Goal: Complete application form: Complete application form

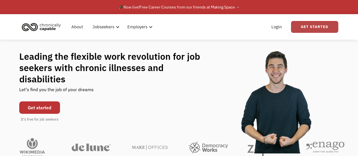
click at [311, 25] on link "Get Started" at bounding box center [314, 27] width 47 height 12
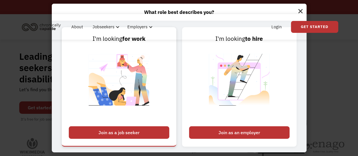
click at [122, 134] on div "Join as a job seeker" at bounding box center [119, 132] width 101 height 12
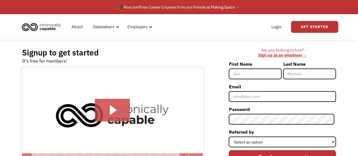
click at [255, 76] on input "First Name" at bounding box center [255, 74] width 53 height 11
type input "Olabisi"
type input "[PERSON_NAME]"
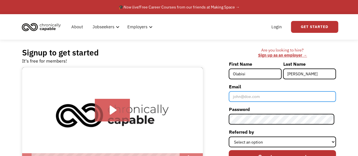
click at [264, 100] on input "Email" at bounding box center [282, 96] width 107 height 11
type input "[EMAIL_ADDRESS][DOMAIN_NAME]"
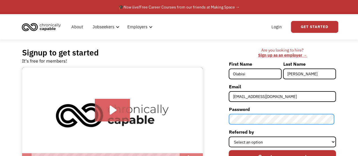
click at [229, 150] on input "Create my account" at bounding box center [282, 156] width 107 height 13
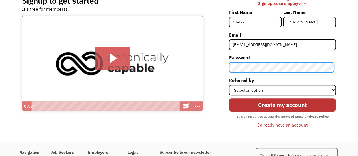
scroll to position [52, 0]
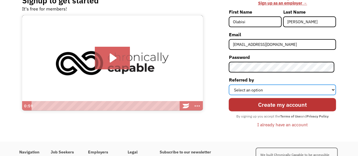
click at [279, 89] on select "Select an option Instagram Facebook Twitter Search Engine News Article Word of …" at bounding box center [282, 89] width 107 height 11
select select "Search Engine"
click at [231, 84] on select "Select an option Instagram Facebook Twitter Search Engine News Article Word of …" at bounding box center [282, 89] width 107 height 11
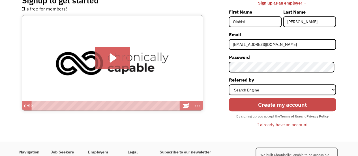
click at [282, 107] on input "Create my account" at bounding box center [282, 104] width 107 height 13
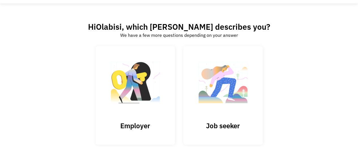
scroll to position [42, 0]
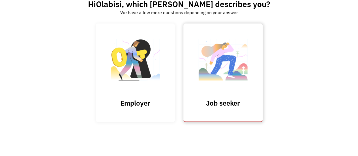
click at [237, 102] on h3 "Job seeker" at bounding box center [223, 103] width 57 height 8
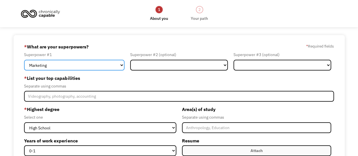
click at [122, 65] on select "Marketing Human Resources Finance Technology Operations Sales Industrial & Manu…" at bounding box center [74, 65] width 101 height 11
select select "Administration"
click at [24, 60] on select "Marketing Human Resources Finance Technology Operations Sales Industrial & Manu…" at bounding box center [74, 65] width 101 height 11
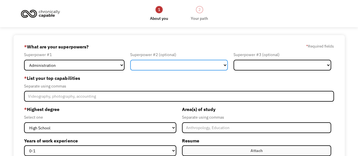
click at [161, 66] on select "Marketing Human Resources Finance Technology Operations Sales Industrial & Manu…" at bounding box center [179, 65] width 98 height 11
select select "Science & Education"
click at [130, 60] on select "Marketing Human Resources Finance Technology Operations Sales Industrial & Manu…" at bounding box center [179, 65] width 98 height 11
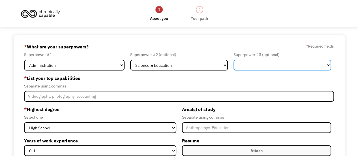
click at [265, 63] on select "Marketing Human Resources Finance Technology Operations Sales Industrial & Manu…" at bounding box center [283, 65] width 98 height 11
select select "Customer Service"
click at [234, 60] on select "Marketing Human Resources Finance Technology Operations Sales Industrial & Manu…" at bounding box center [283, 65] width 98 height 11
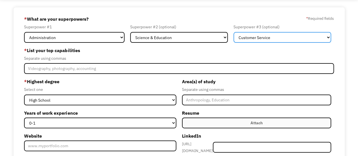
scroll to position [35, 0]
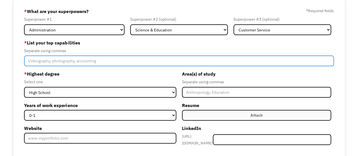
click at [84, 64] on input "Member-Create-Step1" at bounding box center [179, 61] width 310 height 11
click at [57, 63] on input "Member-Create-Step1" at bounding box center [179, 61] width 310 height 11
paste input "quality assurance, education, exam administration, compliance, and communicatio…"
click at [187, 60] on input "quality assurance, education, exam administration, compliance, and communicatio…" at bounding box center [179, 61] width 310 height 11
paste input "quality supervision and standards verification."
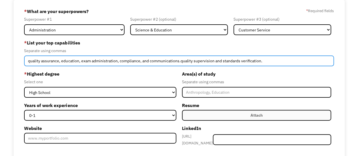
click at [267, 60] on input "quality assurance, education, exam administration, compliance, and communicatio…" at bounding box center [179, 61] width 310 height 11
paste input "stakeholder communication, documentation, and operational coordination:"
click at [44, 60] on input "quality assurance, education, exam administration, compliance, and communicatio…" at bounding box center [179, 61] width 310 height 11
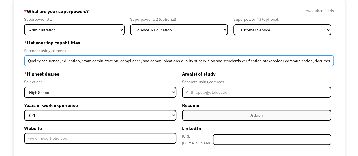
click at [64, 60] on input "Quality assurance, education, exam administration, compliance, and communicatio…" at bounding box center [179, 61] width 310 height 11
drag, startPoint x: 120, startPoint y: 60, endPoint x: 81, endPoint y: 62, distance: 38.3
click at [81, 62] on input "Quality assurance, Education, exam administration, compliance, and communicatio…" at bounding box center [179, 61] width 310 height 11
click at [64, 62] on input "Quality assurance, Education, compliance, and communications.quality supervisio…" at bounding box center [179, 61] width 310 height 11
drag, startPoint x: 142, startPoint y: 61, endPoint x: 147, endPoint y: 61, distance: 4.6
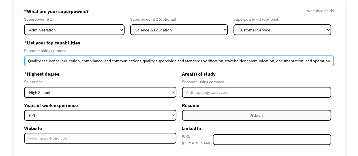
click at [143, 61] on input "Quality assurance, education, compliance, and communications.quality supervisio…" at bounding box center [179, 61] width 310 height 11
drag, startPoint x: 184, startPoint y: 60, endPoint x: 142, endPoint y: 63, distance: 42.9
click at [142, 63] on input "Quality assurance, education, compliance, and communications quality supervisio…" at bounding box center [179, 61] width 310 height 11
drag, startPoint x: 182, startPoint y: 61, endPoint x: 194, endPoint y: 59, distance: 12.2
click at [185, 61] on input "Quality assurance, education, compliance, and communications, standards verific…" at bounding box center [179, 61] width 310 height 11
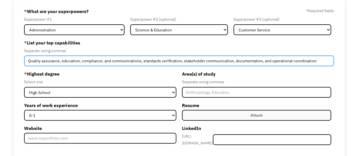
click at [322, 61] on input "Quality assurance, education, compliance, and communications, standards verific…" at bounding box center [179, 61] width 310 height 11
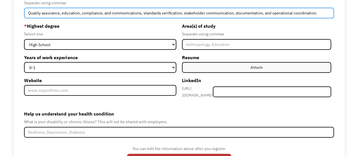
scroll to position [83, 0]
type input "Quality assurance, education, compliance, and communications, standards verific…"
